Goal: Task Accomplishment & Management: Complete application form

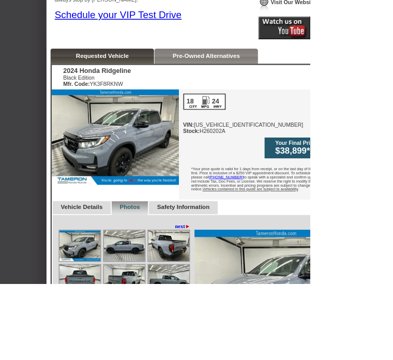
scroll to position [214, 0]
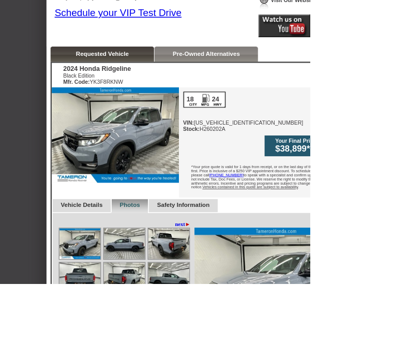
click at [106, 334] on img at bounding box center [102, 353] width 52 height 39
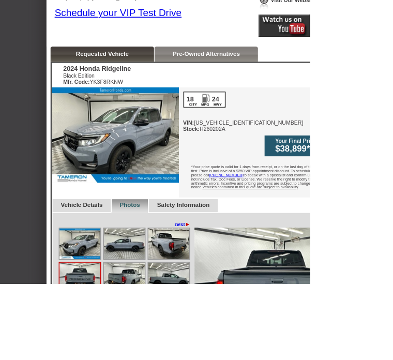
click at [160, 335] on img at bounding box center [158, 353] width 52 height 39
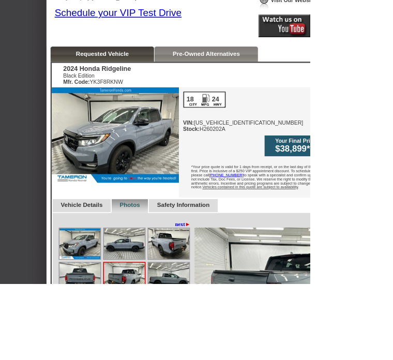
click at [215, 290] on img at bounding box center [214, 309] width 52 height 39
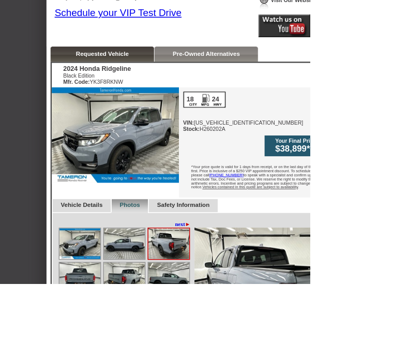
click at [101, 292] on img at bounding box center [102, 309] width 52 height 39
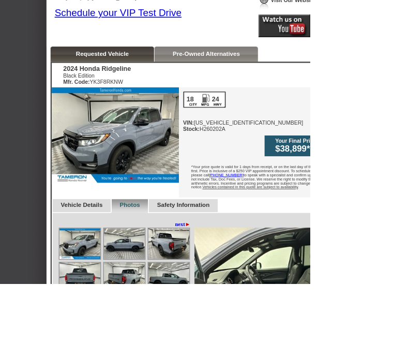
click at [166, 290] on img at bounding box center [158, 309] width 52 height 39
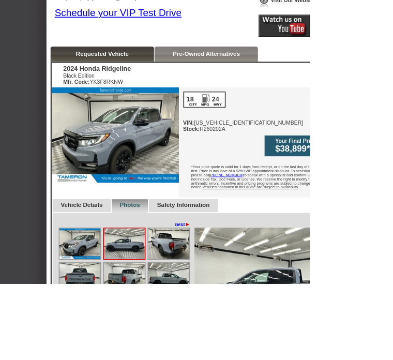
click at [107, 302] on img at bounding box center [102, 309] width 52 height 39
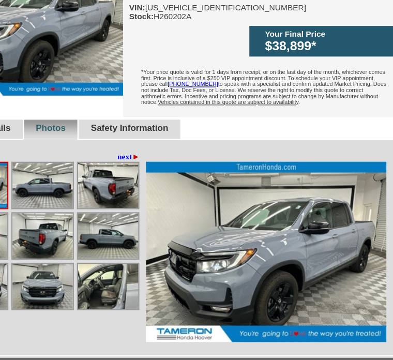
scroll to position [364, 104]
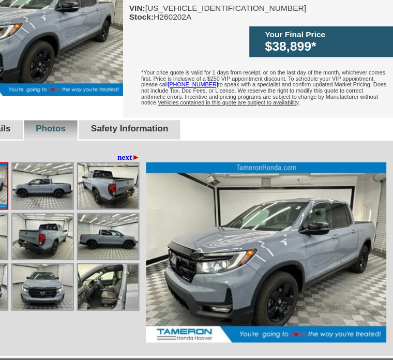
click at [44, 184] on img at bounding box center [54, 203] width 52 height 39
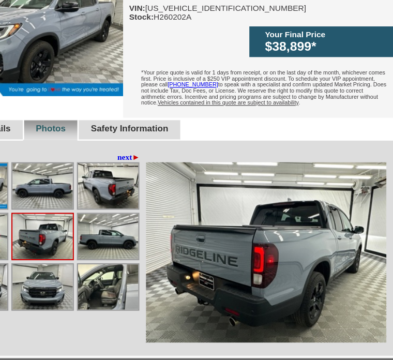
click at [46, 190] on img at bounding box center [54, 203] width 52 height 39
click at [39, 187] on img at bounding box center [54, 203] width 52 height 39
click at [92, 189] on img at bounding box center [110, 203] width 52 height 39
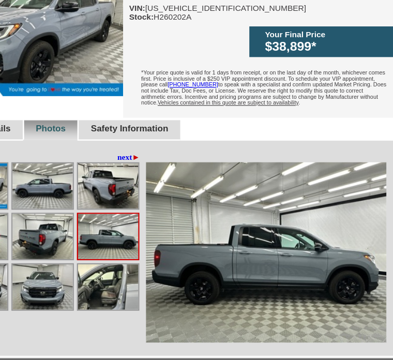
click at [118, 131] on link "next ►" at bounding box center [128, 135] width 20 height 8
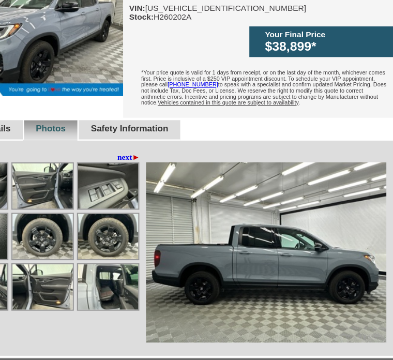
click at [101, 184] on img at bounding box center [110, 203] width 52 height 39
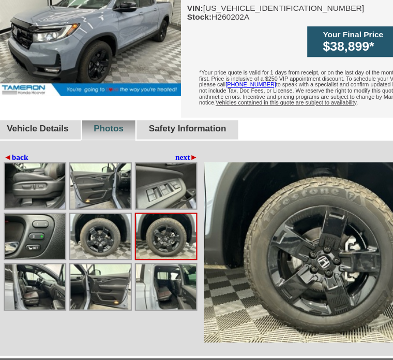
scroll to position [364, 69]
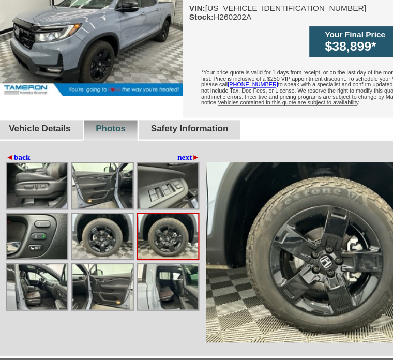
click at [43, 228] on img at bounding box center [32, 247] width 52 height 39
